Goal: Find specific page/section: Find specific page/section

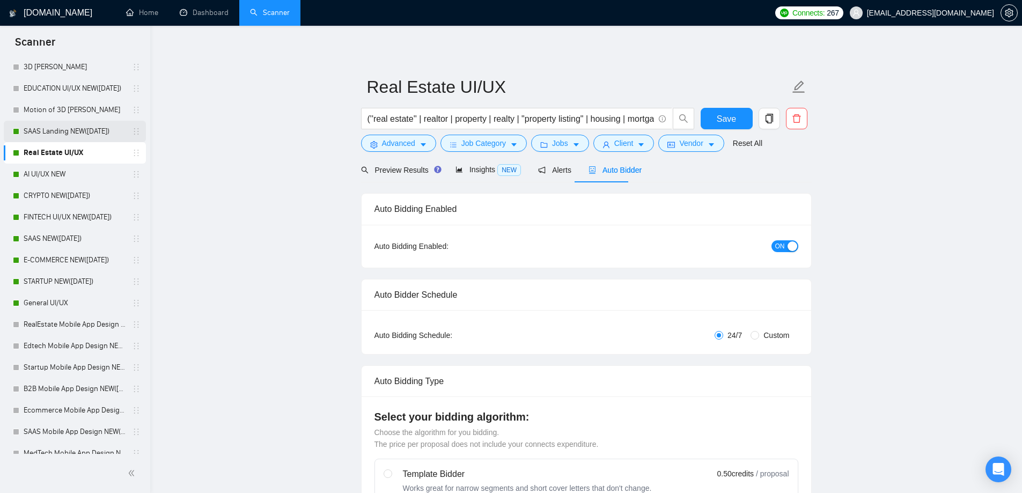
click at [35, 130] on link "SAAS Landing NEW([DATE])" at bounding box center [75, 131] width 102 height 21
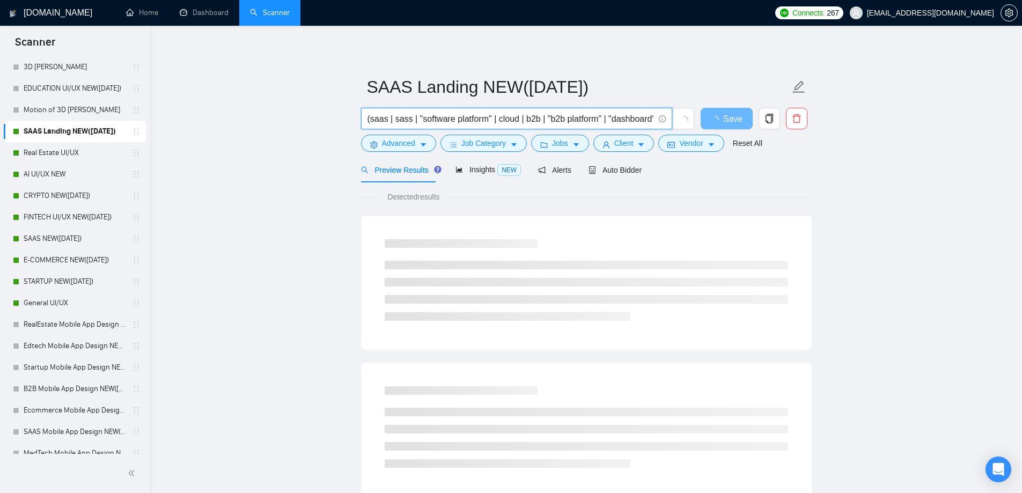
drag, startPoint x: 397, startPoint y: 121, endPoint x: 499, endPoint y: 119, distance: 102.5
click at [499, 119] on input "(saas | sass | "software platform" | cloud | b2b | "b2b platform" | "dashboard"…" at bounding box center [510, 118] width 286 height 13
click at [484, 53] on div "SAAS Landing NEW([DATE]) (saas | sass | "software platform" | cloud | b2b | "b2…" at bounding box center [586, 490] width 451 height 895
drag, startPoint x: 480, startPoint y: 126, endPoint x: 523, endPoint y: 121, distance: 43.7
click at [625, 118] on span "(saas | sass | "software platform" | cloud | b2b | "b2b platform" | "dashboard"…" at bounding box center [516, 118] width 311 height 21
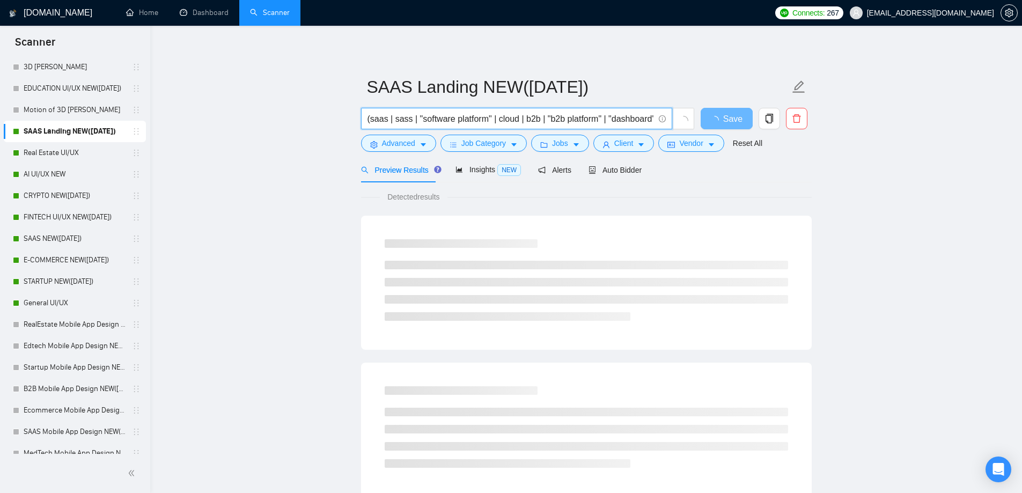
drag, startPoint x: 503, startPoint y: 121, endPoint x: 634, endPoint y: 53, distance: 147.5
click at [762, 119] on div "(saas | sass | "software platform" | cloud | b2b | "b2b platform" | "dashboard"…" at bounding box center [584, 121] width 451 height 27
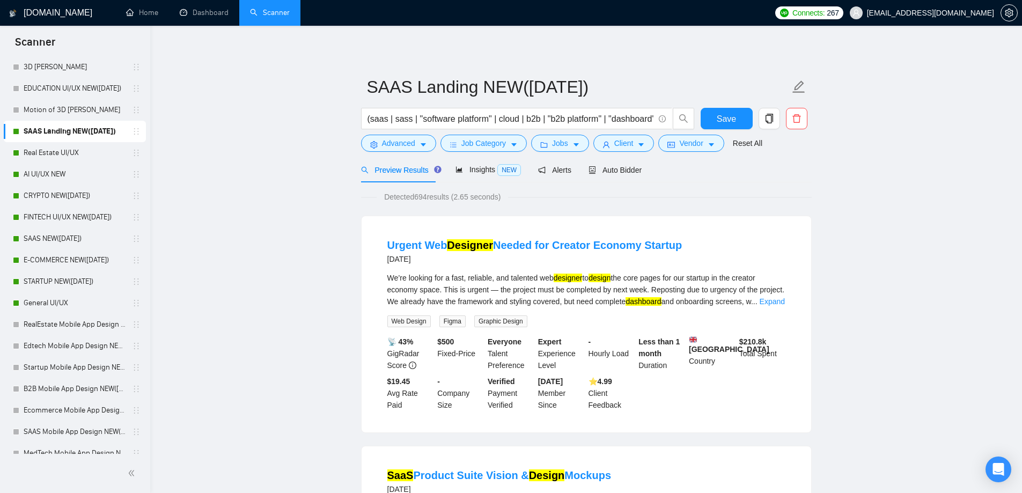
drag, startPoint x: 625, startPoint y: 114, endPoint x: 639, endPoint y: 67, distance: 49.4
click at [720, 117] on div "(saas | sass | "software platform" | cloud | b2b | "b2b platform" | "dashboard"…" at bounding box center [584, 121] width 451 height 27
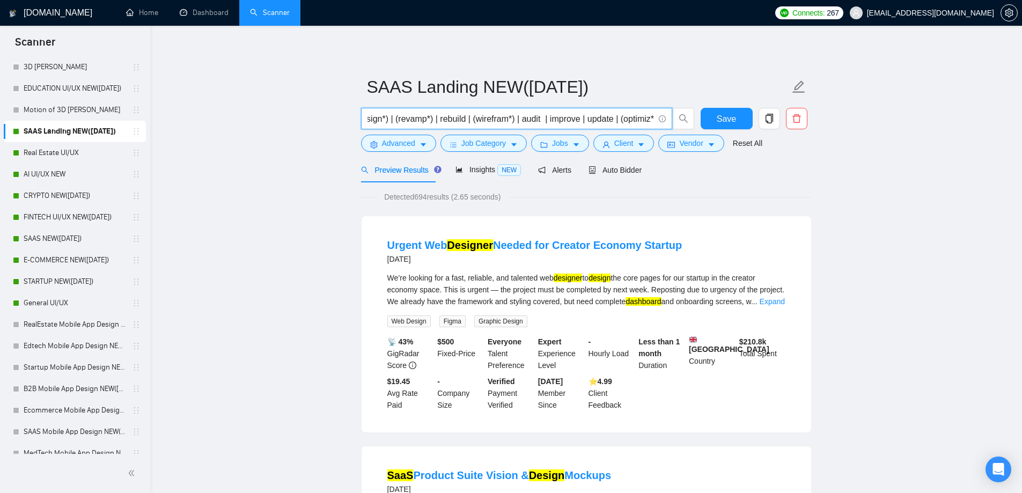
scroll to position [0, 0]
drag, startPoint x: 267, startPoint y: 124, endPoint x: 250, endPoint y: 121, distance: 16.4
